Goal: Use online tool/utility: Utilize a website feature to perform a specific function

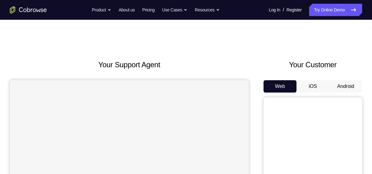
click at [312, 87] on button "iOS" at bounding box center [313, 86] width 33 height 12
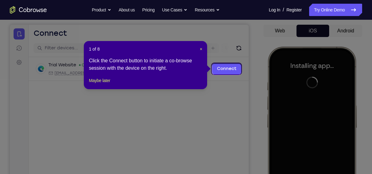
scroll to position [55, 0]
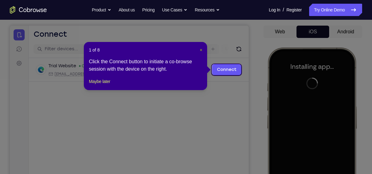
click at [200, 48] on span "×" at bounding box center [201, 49] width 2 height 5
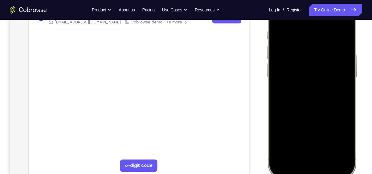
scroll to position [112, 0]
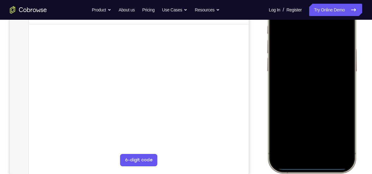
click at [341, 89] on div at bounding box center [311, 82] width 81 height 176
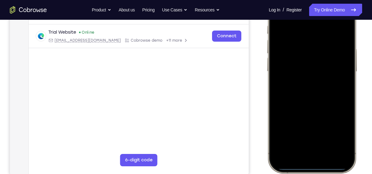
scroll to position [112, 0]
click at [304, 157] on div at bounding box center [311, 82] width 81 height 176
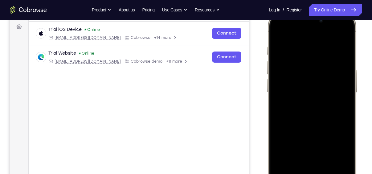
scroll to position [91, 0]
click at [310, 169] on div at bounding box center [311, 102] width 81 height 176
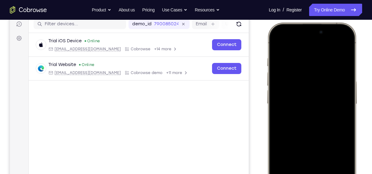
click at [302, 99] on div at bounding box center [311, 114] width 81 height 176
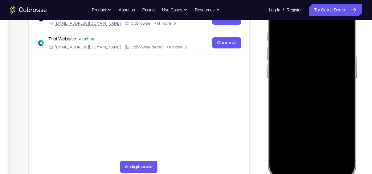
scroll to position [105, 0]
click at [302, 98] on div at bounding box center [311, 88] width 81 height 176
click at [333, 89] on div at bounding box center [311, 88] width 81 height 176
click at [299, 154] on div at bounding box center [311, 88] width 81 height 176
click at [306, 97] on div at bounding box center [311, 88] width 81 height 176
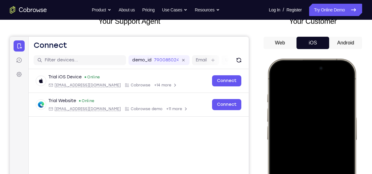
scroll to position [43, 0]
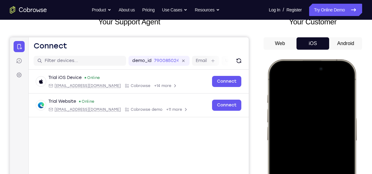
click at [336, 45] on button "Android" at bounding box center [345, 43] width 33 height 12
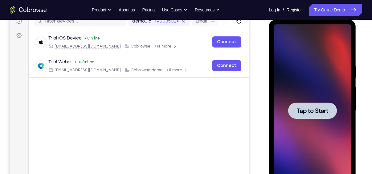
scroll to position [0, 0]
click at [318, 108] on span "Tap to Start" at bounding box center [312, 111] width 31 height 6
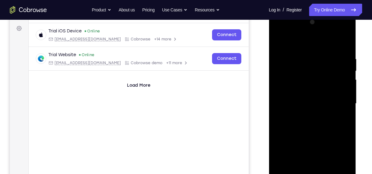
scroll to position [89, 0]
click at [312, 35] on div at bounding box center [312, 104] width 78 height 173
click at [310, 81] on div at bounding box center [312, 104] width 78 height 173
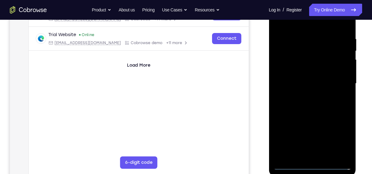
scroll to position [110, 0]
click at [319, 155] on div at bounding box center [312, 83] width 78 height 173
click at [312, 115] on div at bounding box center [312, 83] width 78 height 173
click at [319, 57] on div at bounding box center [312, 83] width 78 height 173
click at [317, 53] on div at bounding box center [312, 83] width 78 height 173
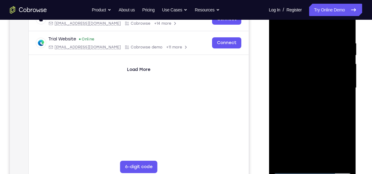
scroll to position [110, 0]
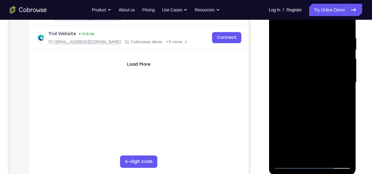
click at [326, 109] on div at bounding box center [312, 82] width 78 height 173
click at [330, 155] on div at bounding box center [312, 82] width 78 height 173
click at [325, 113] on div at bounding box center [312, 82] width 78 height 173
click at [311, 94] on div at bounding box center [312, 82] width 78 height 173
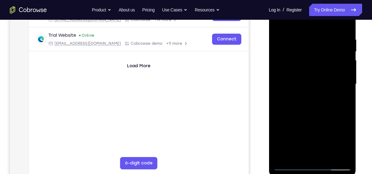
scroll to position [109, 0]
click at [280, 23] on div at bounding box center [312, 84] width 78 height 173
click at [304, 37] on div at bounding box center [312, 84] width 78 height 173
click at [340, 64] on div at bounding box center [312, 84] width 78 height 173
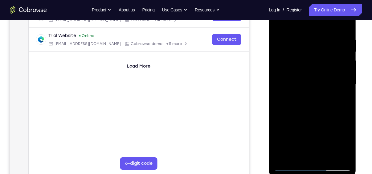
click at [344, 154] on div at bounding box center [312, 84] width 78 height 173
click at [342, 94] on div at bounding box center [312, 84] width 78 height 173
click at [344, 156] on div at bounding box center [312, 84] width 78 height 173
click at [337, 105] on div at bounding box center [312, 84] width 78 height 173
click at [340, 123] on div at bounding box center [312, 84] width 78 height 173
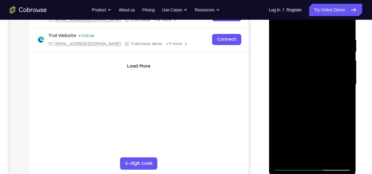
click at [340, 123] on div at bounding box center [312, 84] width 78 height 173
click at [336, 155] on div at bounding box center [312, 84] width 78 height 173
click at [342, 78] on div at bounding box center [312, 84] width 78 height 173
click at [345, 25] on div at bounding box center [312, 84] width 78 height 173
click at [326, 157] on div at bounding box center [312, 84] width 78 height 173
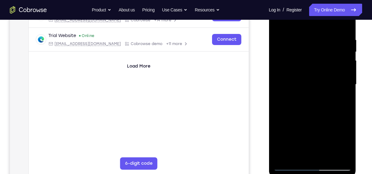
click at [280, 20] on div at bounding box center [312, 84] width 78 height 173
drag, startPoint x: 309, startPoint y: 107, endPoint x: 313, endPoint y: 27, distance: 79.9
click at [313, 27] on div at bounding box center [312, 84] width 78 height 173
drag, startPoint x: 320, startPoint y: 107, endPoint x: 331, endPoint y: 22, distance: 86.5
click at [331, 22] on div at bounding box center [312, 84] width 78 height 173
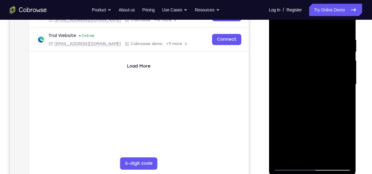
drag, startPoint x: 321, startPoint y: 105, endPoint x: 326, endPoint y: 41, distance: 64.9
click at [326, 41] on div at bounding box center [312, 84] width 78 height 173
drag, startPoint x: 323, startPoint y: 117, endPoint x: 334, endPoint y: 23, distance: 95.1
click at [334, 23] on div at bounding box center [312, 84] width 78 height 173
drag, startPoint x: 320, startPoint y: 131, endPoint x: 319, endPoint y: 27, distance: 104.5
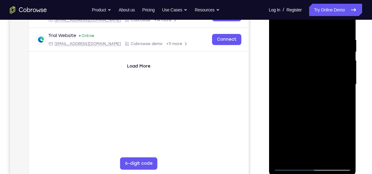
click at [319, 27] on div at bounding box center [312, 84] width 78 height 173
drag, startPoint x: 322, startPoint y: 107, endPoint x: 335, endPoint y: -15, distance: 123.5
click at [335, 0] on html "Online web based iOS Simulators and Android Emulators. Run iPhone, iPad, Mobile…" at bounding box center [313, 86] width 88 height 185
drag, startPoint x: 330, startPoint y: 118, endPoint x: 332, endPoint y: 47, distance: 70.3
click at [332, 47] on div at bounding box center [312, 84] width 78 height 173
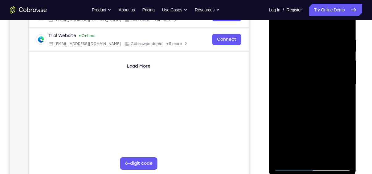
click at [278, 118] on div at bounding box center [312, 84] width 78 height 173
click at [346, 62] on div at bounding box center [312, 84] width 78 height 173
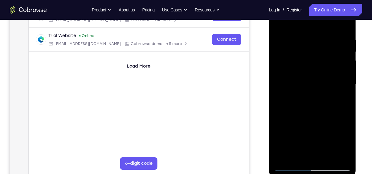
click at [346, 62] on div at bounding box center [312, 84] width 78 height 173
drag, startPoint x: 334, startPoint y: 132, endPoint x: 338, endPoint y: 35, distance: 96.3
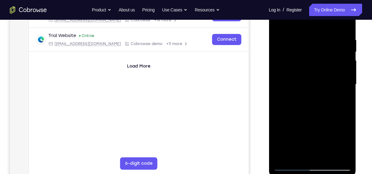
click at [338, 35] on div at bounding box center [312, 84] width 78 height 173
drag, startPoint x: 318, startPoint y: 119, endPoint x: 326, endPoint y: 38, distance: 82.1
click at [326, 38] on div at bounding box center [312, 84] width 78 height 173
drag, startPoint x: 331, startPoint y: 38, endPoint x: 327, endPoint y: 96, distance: 58.1
click at [327, 96] on div at bounding box center [312, 84] width 78 height 173
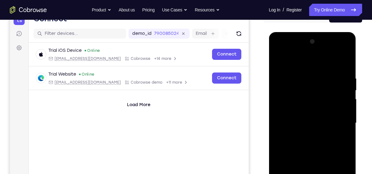
scroll to position [68, 0]
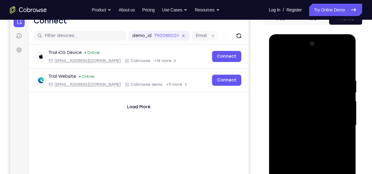
click at [318, 51] on div at bounding box center [312, 125] width 78 height 173
click at [305, 76] on div at bounding box center [312, 125] width 78 height 173
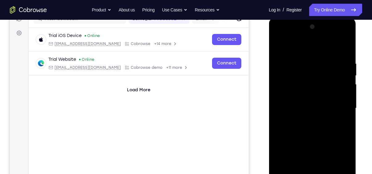
scroll to position [85, 0]
click at [341, 70] on div at bounding box center [312, 108] width 78 height 173
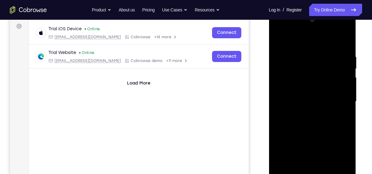
scroll to position [92, 0]
click at [343, 42] on div at bounding box center [312, 101] width 78 height 173
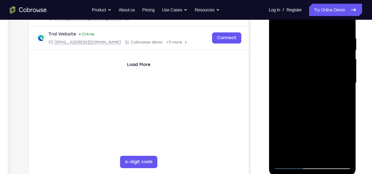
scroll to position [110, 0]
click at [329, 33] on div at bounding box center [312, 82] width 78 height 173
click at [343, 24] on div at bounding box center [312, 82] width 78 height 173
click at [340, 156] on div at bounding box center [312, 82] width 78 height 173
click at [328, 154] on div at bounding box center [312, 82] width 78 height 173
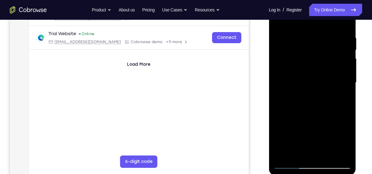
drag, startPoint x: 325, startPoint y: 134, endPoint x: 328, endPoint y: 70, distance: 64.2
click at [328, 70] on div at bounding box center [312, 82] width 78 height 173
drag, startPoint x: 326, startPoint y: 146, endPoint x: 339, endPoint y: 63, distance: 83.5
click at [339, 63] on div at bounding box center [312, 82] width 78 height 173
drag, startPoint x: 324, startPoint y: 142, endPoint x: 334, endPoint y: 85, distance: 58.0
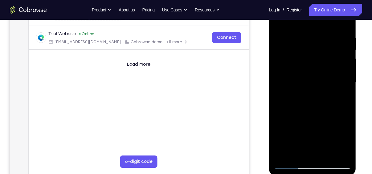
click at [334, 85] on div at bounding box center [312, 82] width 78 height 173
click at [281, 21] on div at bounding box center [312, 82] width 78 height 173
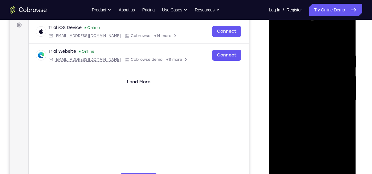
scroll to position [89, 0]
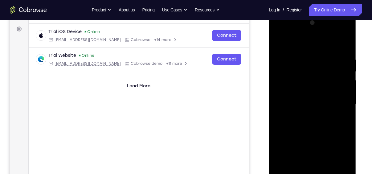
click at [320, 34] on div at bounding box center [312, 104] width 78 height 173
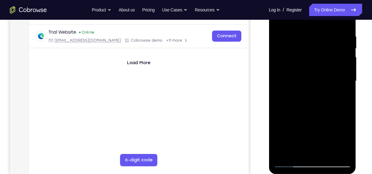
scroll to position [112, 0]
drag, startPoint x: 328, startPoint y: 104, endPoint x: 330, endPoint y: 41, distance: 62.9
click at [330, 41] on div at bounding box center [312, 80] width 78 height 173
click at [280, 104] on div at bounding box center [312, 80] width 78 height 173
drag, startPoint x: 318, startPoint y: 113, endPoint x: 320, endPoint y: 30, distance: 83.6
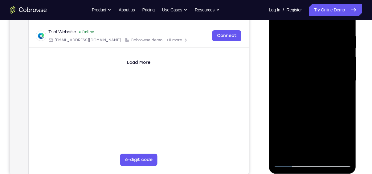
click at [320, 30] on div at bounding box center [312, 80] width 78 height 173
drag, startPoint x: 315, startPoint y: 111, endPoint x: 325, endPoint y: 38, distance: 73.8
click at [325, 38] on div at bounding box center [312, 80] width 78 height 173
click at [344, 79] on div at bounding box center [312, 80] width 78 height 173
drag, startPoint x: 306, startPoint y: 115, endPoint x: 314, endPoint y: 69, distance: 47.1
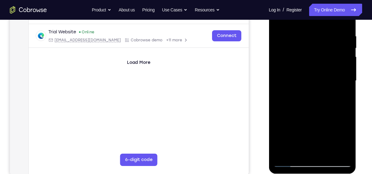
click at [314, 69] on div at bounding box center [312, 80] width 78 height 173
click at [279, 87] on div at bounding box center [312, 80] width 78 height 173
drag, startPoint x: 330, startPoint y: 114, endPoint x: 333, endPoint y: 67, distance: 47.8
click at [333, 67] on div at bounding box center [312, 80] width 78 height 173
drag, startPoint x: 320, startPoint y: 117, endPoint x: 327, endPoint y: 61, distance: 56.2
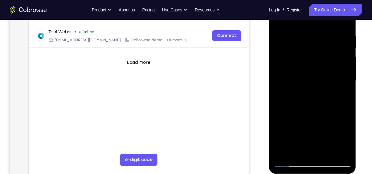
click at [327, 61] on div at bounding box center [312, 80] width 78 height 173
click at [348, 69] on div at bounding box center [312, 80] width 78 height 173
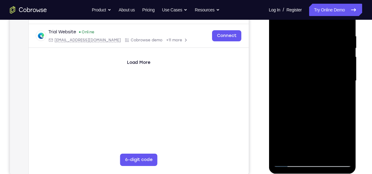
click at [348, 69] on div at bounding box center [312, 80] width 78 height 173
drag, startPoint x: 315, startPoint y: 81, endPoint x: 323, endPoint y: 20, distance: 61.0
click at [323, 20] on div at bounding box center [312, 80] width 78 height 173
drag, startPoint x: 311, startPoint y: 97, endPoint x: 326, endPoint y: 28, distance: 70.3
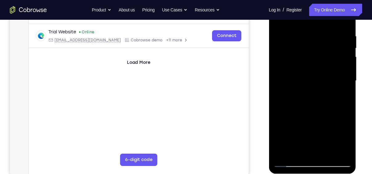
click at [326, 28] on div at bounding box center [312, 80] width 78 height 173
drag, startPoint x: 316, startPoint y: 109, endPoint x: 323, endPoint y: 52, distance: 56.6
click at [323, 52] on div at bounding box center [312, 80] width 78 height 173
drag, startPoint x: 312, startPoint y: 119, endPoint x: 322, endPoint y: 64, distance: 55.4
click at [322, 64] on div at bounding box center [312, 80] width 78 height 173
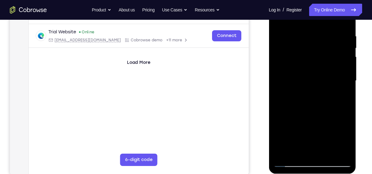
click at [347, 61] on div at bounding box center [312, 80] width 78 height 173
click at [280, 119] on div at bounding box center [312, 80] width 78 height 173
drag, startPoint x: 329, startPoint y: 135, endPoint x: 331, endPoint y: 48, distance: 86.6
click at [331, 48] on div at bounding box center [312, 80] width 78 height 173
drag, startPoint x: 315, startPoint y: 119, endPoint x: 332, endPoint y: 38, distance: 83.1
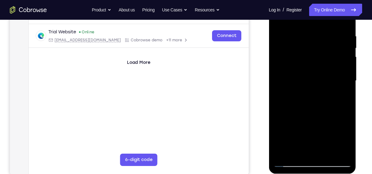
click at [332, 38] on div at bounding box center [312, 80] width 78 height 173
drag, startPoint x: 318, startPoint y: 122, endPoint x: 324, endPoint y: 44, distance: 77.9
click at [324, 44] on div at bounding box center [312, 80] width 78 height 173
drag, startPoint x: 319, startPoint y: 90, endPoint x: 332, endPoint y: 13, distance: 78.5
click at [332, 13] on div at bounding box center [312, 80] width 78 height 173
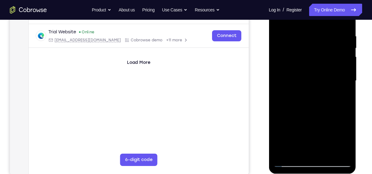
drag, startPoint x: 315, startPoint y: 116, endPoint x: 320, endPoint y: 36, distance: 80.0
click at [320, 36] on div at bounding box center [312, 80] width 78 height 173
click at [346, 72] on div at bounding box center [312, 80] width 78 height 173
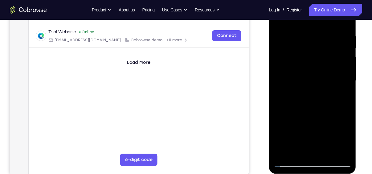
click at [278, 128] on div at bounding box center [312, 80] width 78 height 173
drag, startPoint x: 312, startPoint y: 134, endPoint x: 318, endPoint y: 67, distance: 67.5
click at [318, 67] on div at bounding box center [312, 80] width 78 height 173
